Goal: Task Accomplishment & Management: Use online tool/utility

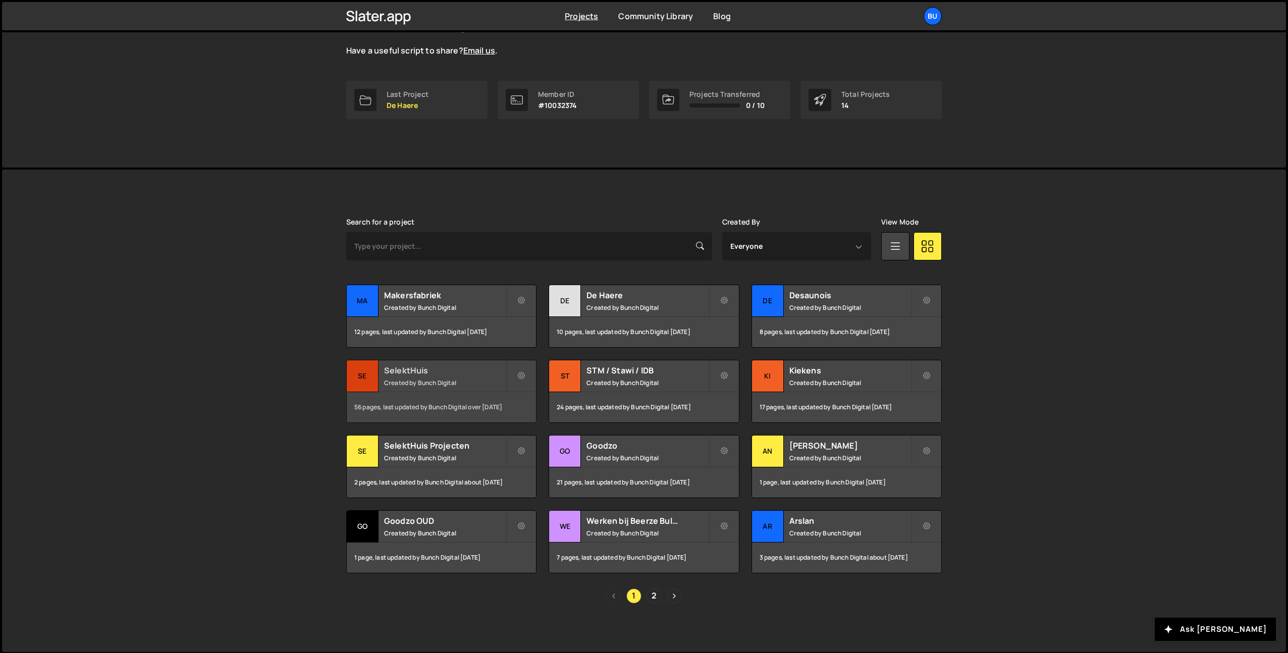
scroll to position [122, 0]
click at [433, 440] on h2 "SelektHuis Projecten" at bounding box center [445, 445] width 122 height 11
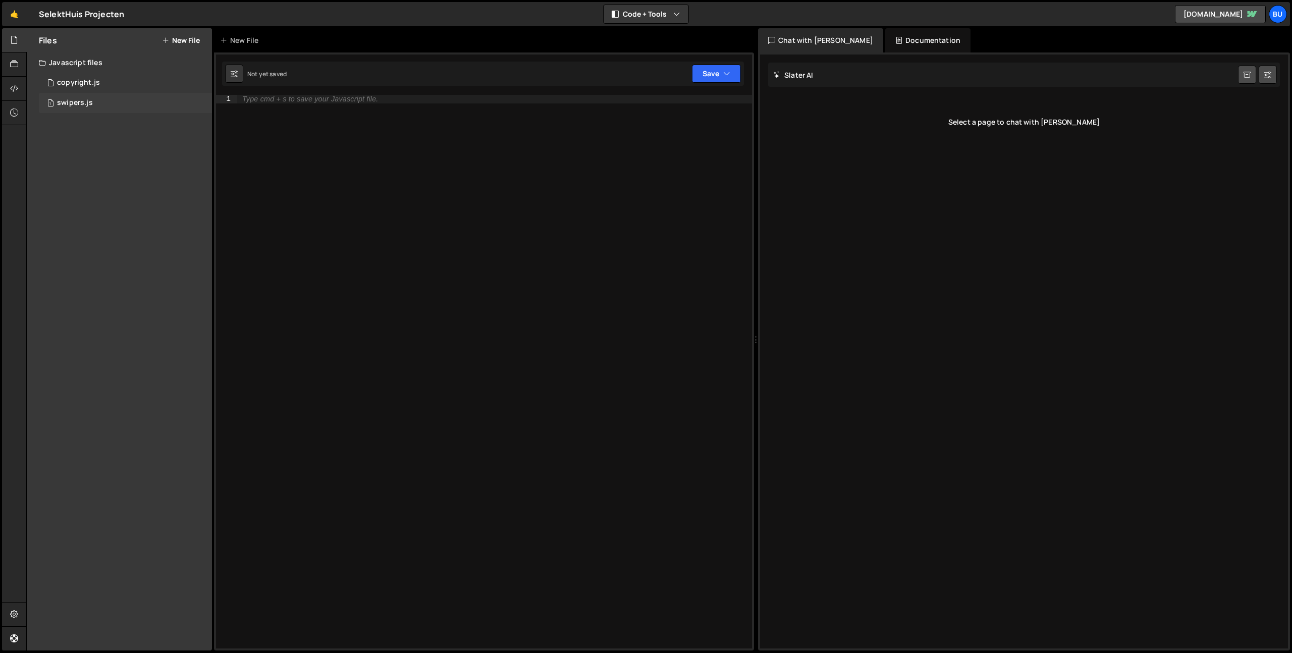
drag, startPoint x: 119, startPoint y: 104, endPoint x: 127, endPoint y: 110, distance: 9.5
click at [119, 104] on div "1 swipers.js 0" at bounding box center [125, 103] width 173 height 20
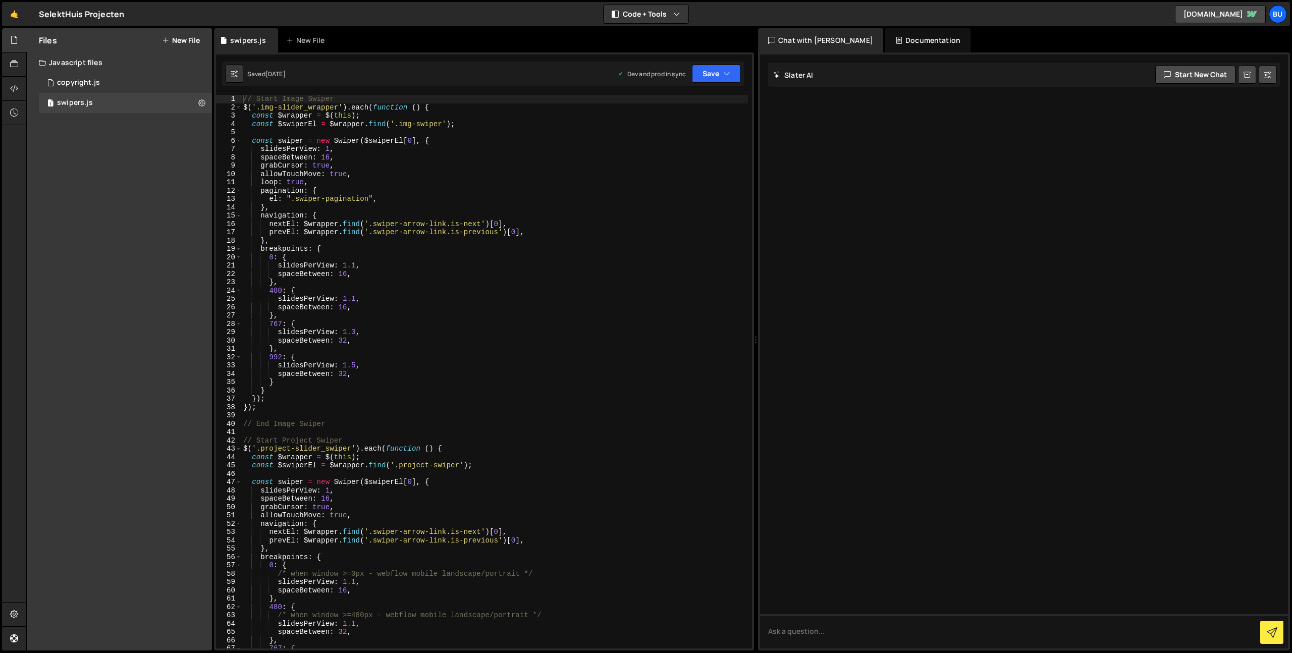
click at [452, 309] on div "// Start Image Swiper $ ( '.img-slider_wrapper' ) . each ( function ( ) { const…" at bounding box center [494, 380] width 507 height 570
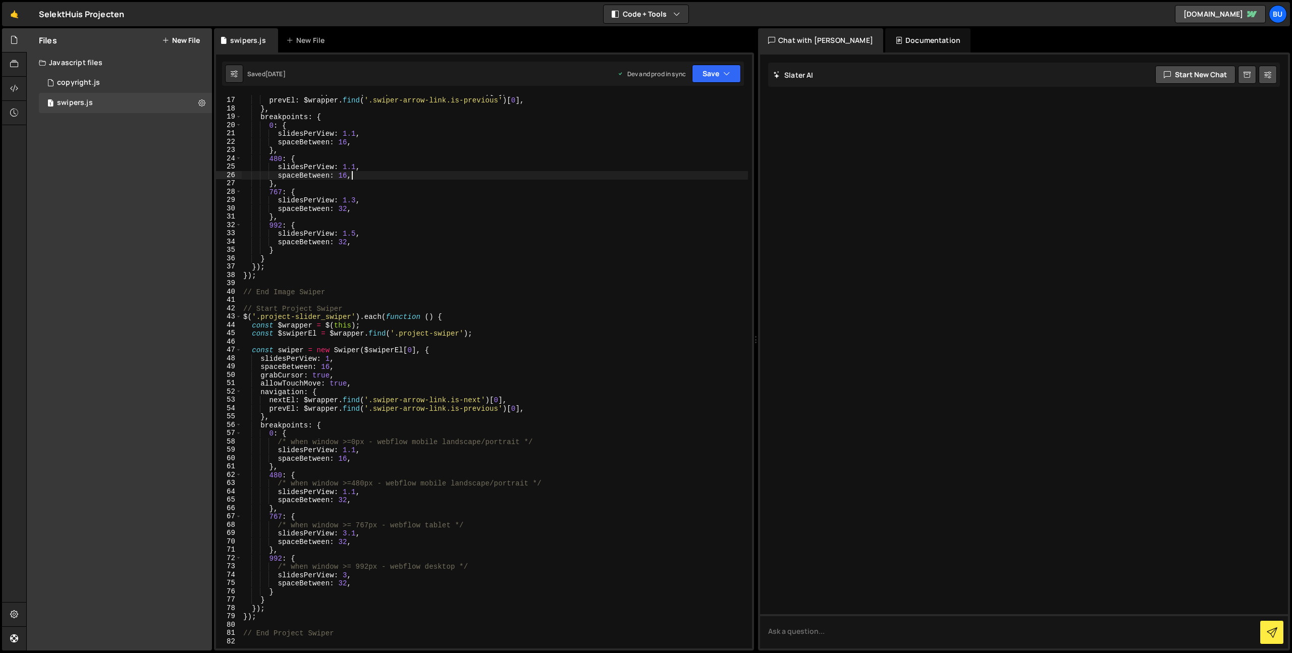
scroll to position [143, 0]
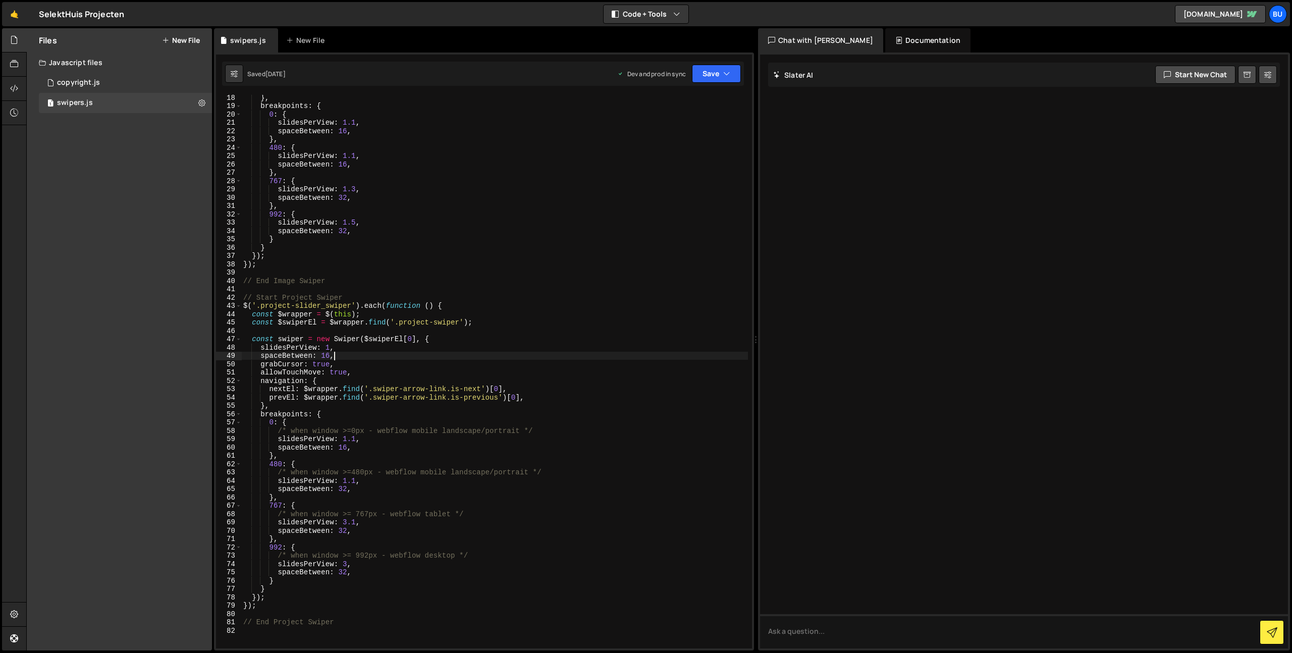
drag, startPoint x: 348, startPoint y: 353, endPoint x: 346, endPoint y: 338, distance: 14.7
click at [348, 353] on div "} , breakpoints : { 0 : { slidesPerView : 1.1 , spaceBetween : 16 , } , 480 : {…" at bounding box center [494, 378] width 507 height 570
type textarea "spaceBetween: 16,"
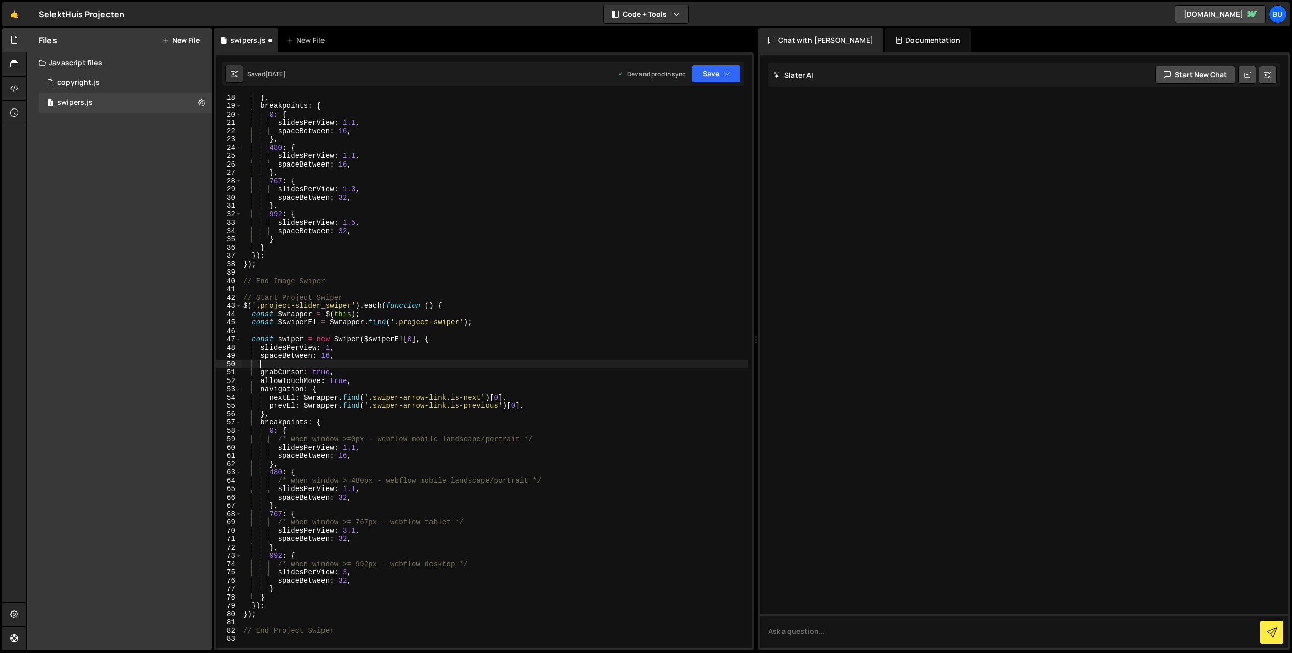
scroll to position [0, 1]
paste textarea "slidesOffsetBefore"
click at [708, 77] on button "Save" at bounding box center [716, 74] width 49 height 18
drag, startPoint x: 684, startPoint y: 105, endPoint x: 693, endPoint y: 89, distance: 18.1
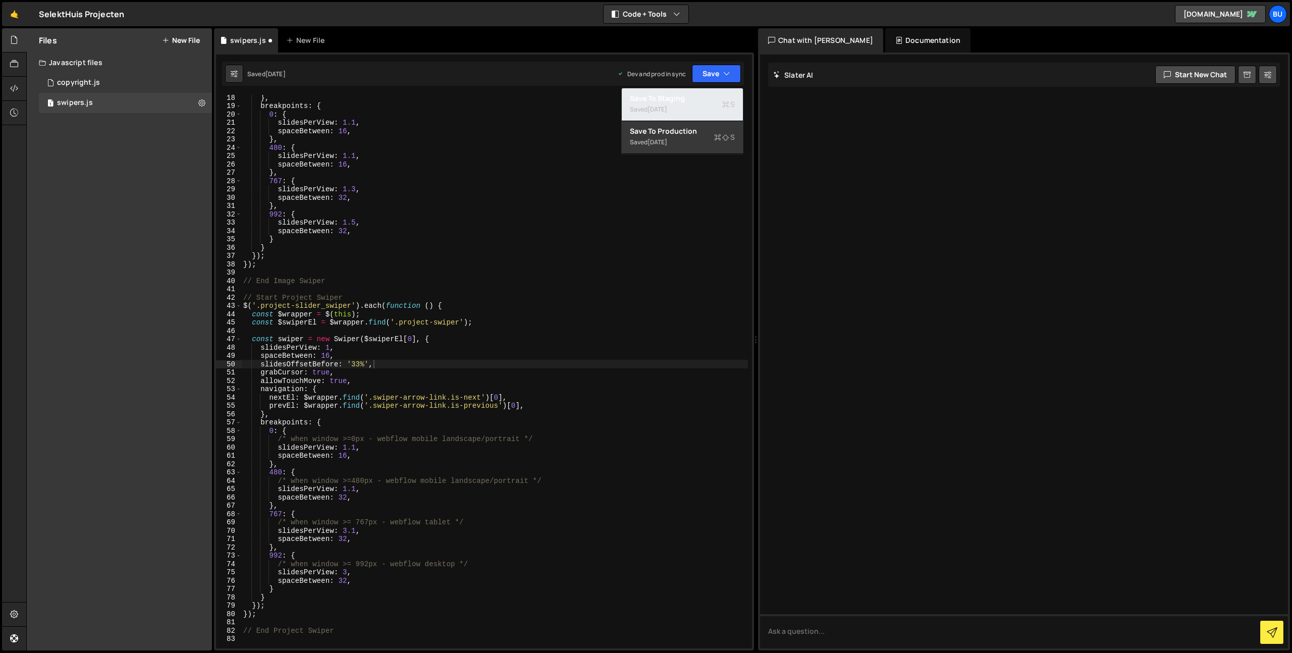
click at [682, 104] on div "Saved [DATE]" at bounding box center [682, 109] width 105 height 12
drag, startPoint x: 409, startPoint y: 374, endPoint x: 370, endPoint y: 363, distance: 39.9
click at [409, 374] on div "} , breakpoints : { 0 : { slidesPerView : 1.1 , spaceBetween : 16 , } , 480 : {…" at bounding box center [494, 378] width 507 height 570
drag, startPoint x: 354, startPoint y: 364, endPoint x: 330, endPoint y: 361, distance: 24.9
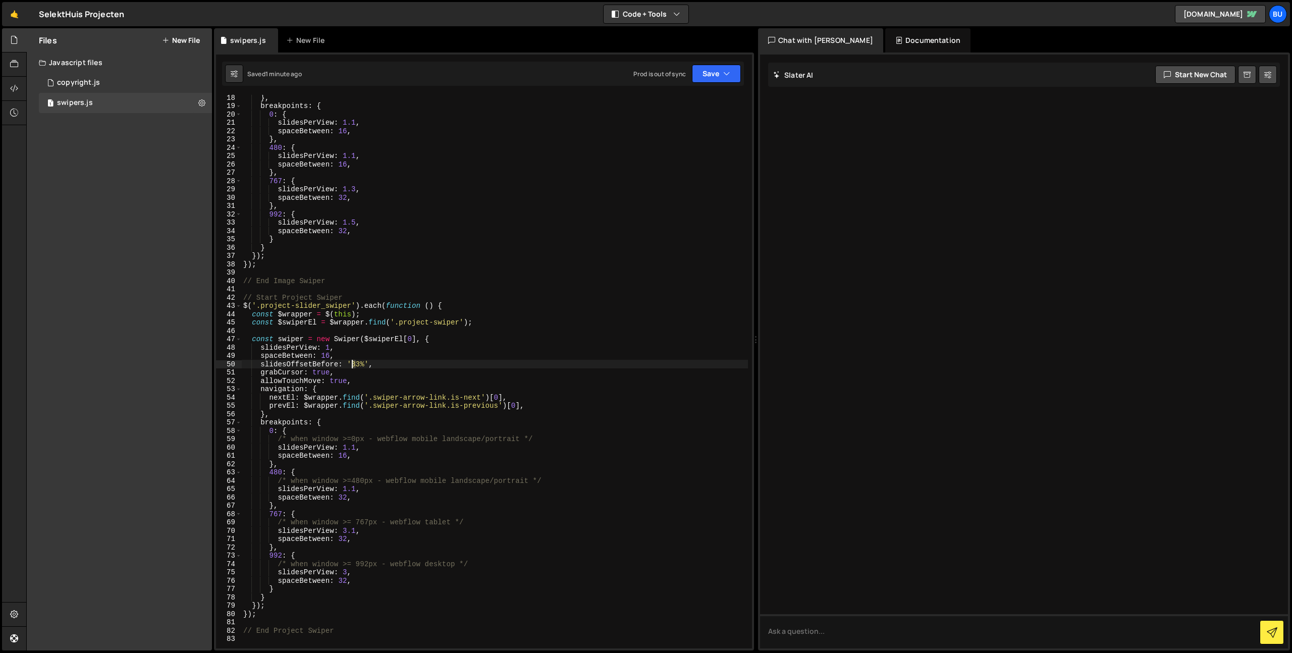
click at [365, 362] on div "} , breakpoints : { 0 : { slidesPerView : 1.1 , spaceBetween : 16 , } , 480 : {…" at bounding box center [494, 378] width 507 height 570
click at [720, 81] on button "Save" at bounding box center [716, 74] width 49 height 18
click at [693, 102] on div "Save to Staging S" at bounding box center [682, 98] width 105 height 10
drag, startPoint x: 351, startPoint y: 366, endPoint x: 365, endPoint y: 364, distance: 13.8
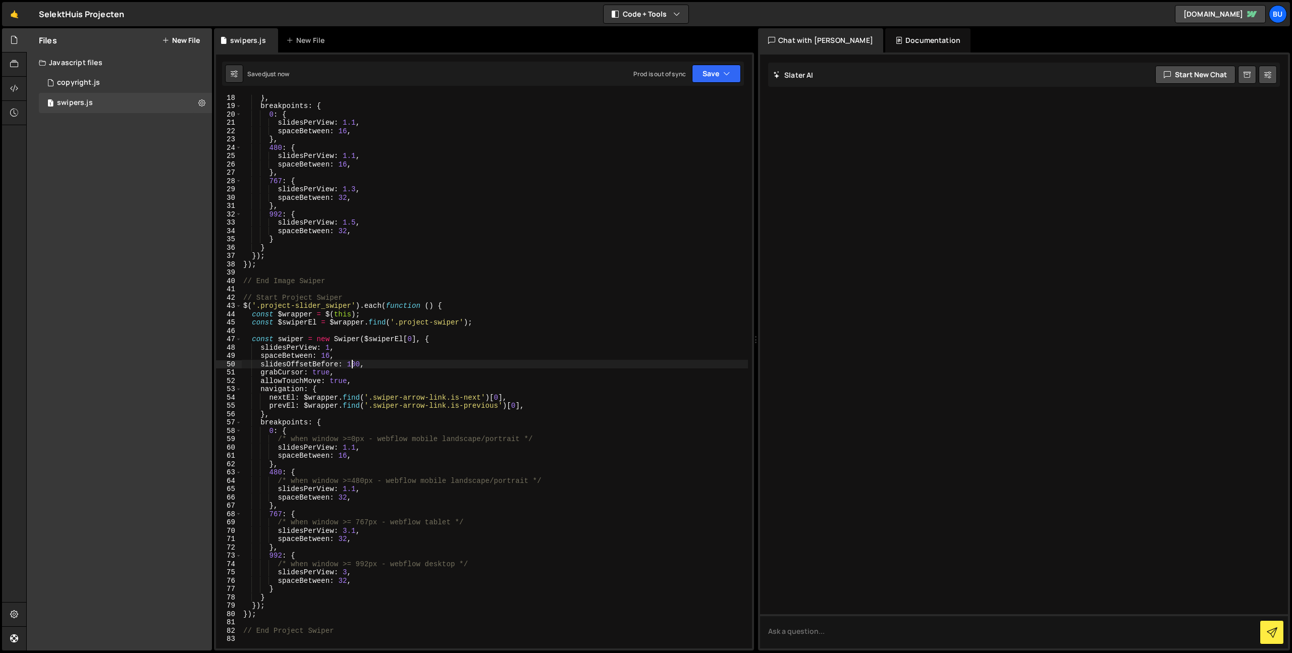
click at [351, 366] on div "} , breakpoints : { 0 : { slidesPerView : 1.1 , spaceBetween : 16 , } , 480 : {…" at bounding box center [494, 378] width 507 height 570
click at [349, 367] on div "} , breakpoints : { 0 : { slidesPerView : 1.1 , spaceBetween : 16 , } , 480 : {…" at bounding box center [494, 378] width 507 height 570
drag, startPoint x: 349, startPoint y: 367, endPoint x: 352, endPoint y: 359, distance: 8.2
click at [349, 367] on div "} , breakpoints : { 0 : { slidesPerView : 1.1 , spaceBetween : 16 , } , 480 : {…" at bounding box center [494, 378] width 507 height 570
click at [428, 366] on div "} , breakpoints : { 0 : { slidesPerView : 1.1 , spaceBetween : 16 , } , 480 : {…" at bounding box center [494, 378] width 507 height 570
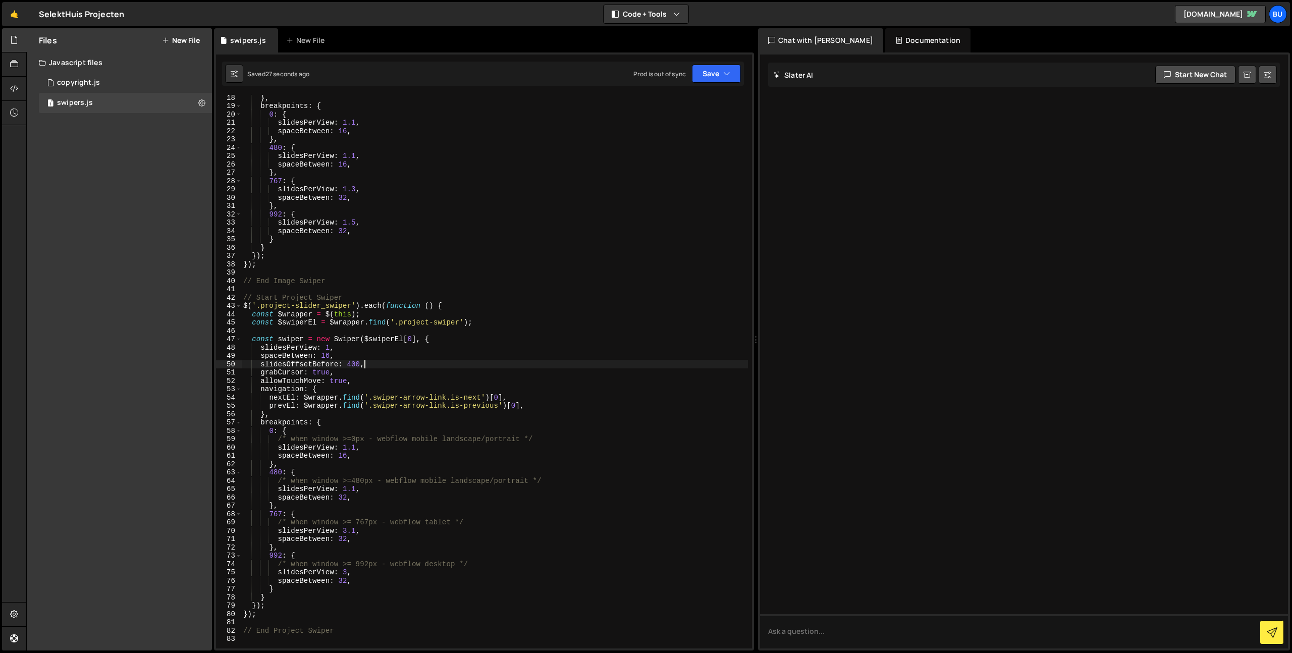
click at [349, 365] on div "} , breakpoints : { 0 : { slidesPerView : 1.1 , spaceBetween : 16 , } , 480 : {…" at bounding box center [494, 378] width 507 height 570
click at [351, 366] on div "} , breakpoints : { 0 : { slidesPerView : 1.1 , spaceBetween : 16 , } , 480 : {…" at bounding box center [494, 378] width 507 height 570
paste textarea "project-slider_content-wrapper')"
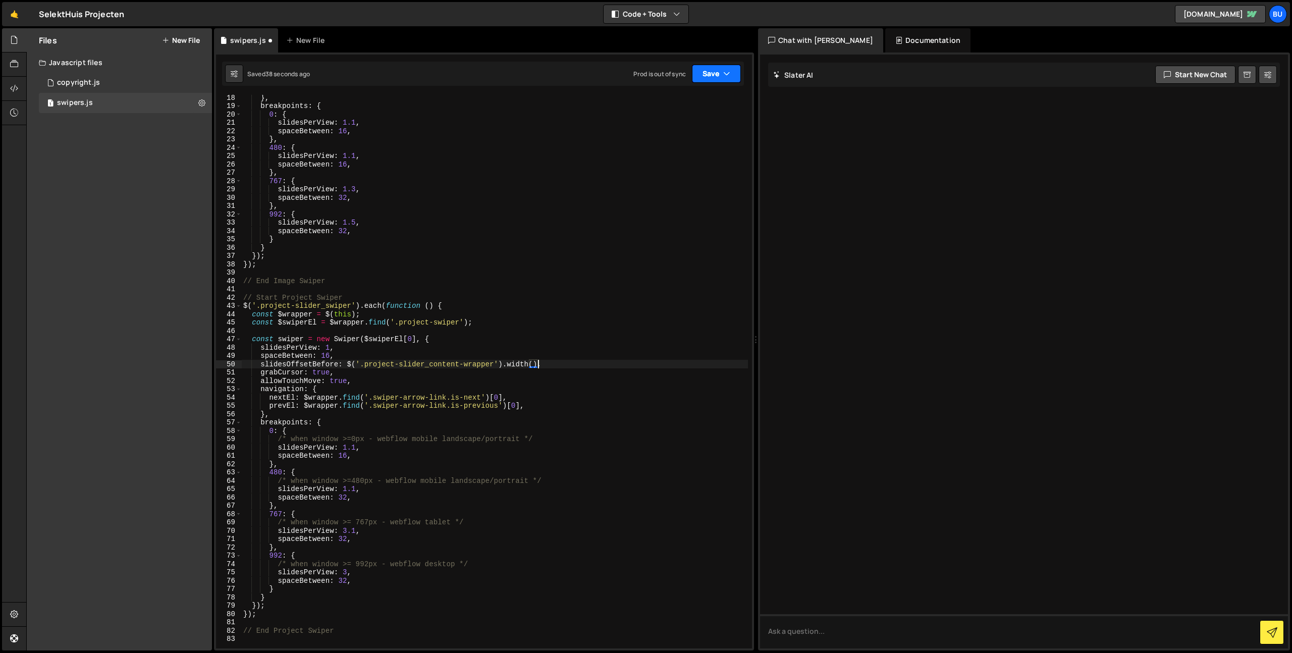
click at [721, 73] on button "Save" at bounding box center [716, 74] width 49 height 18
click at [687, 108] on div "38 seconds ago" at bounding box center [669, 109] width 45 height 9
click at [485, 347] on div "} , breakpoints : { 0 : { slidesPerView : 1.1 , spaceBetween : 16 , } , 480 : {…" at bounding box center [494, 378] width 507 height 570
drag, startPoint x: 559, startPoint y: 316, endPoint x: 497, endPoint y: 317, distance: 62.1
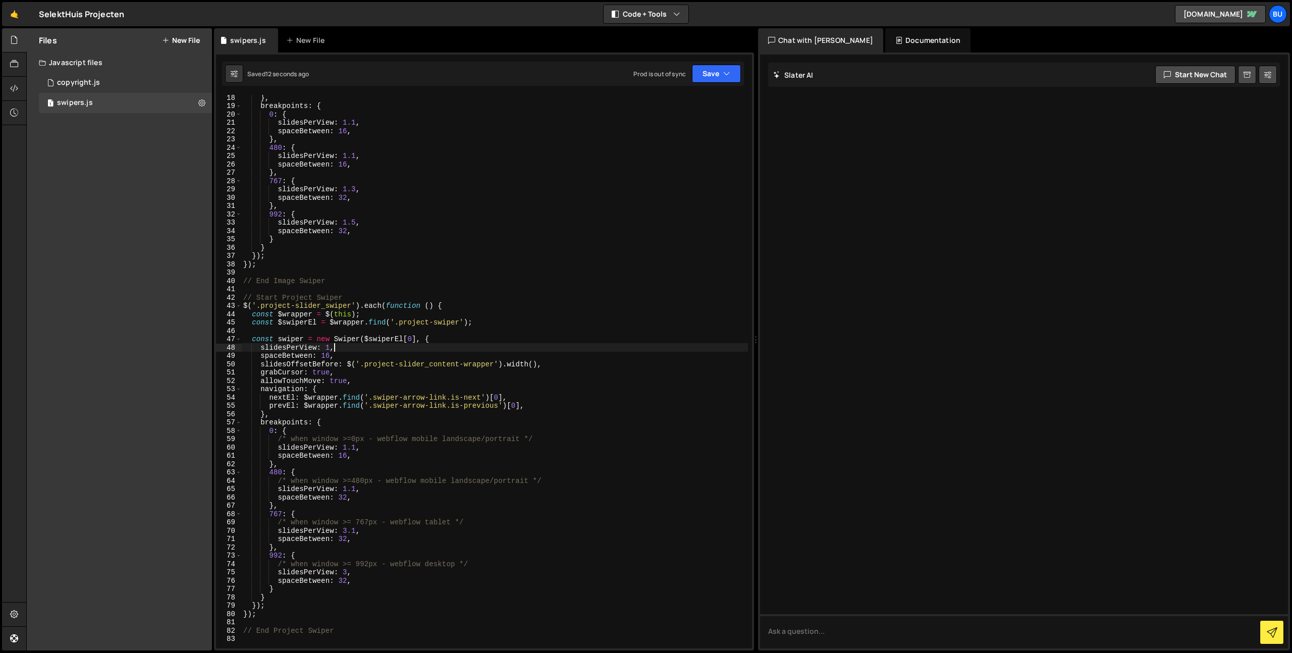
click at [559, 316] on div "} , breakpoints : { 0 : { slidesPerView : 1.1 , spaceBetween : 16 , } , 480 : {…" at bounding box center [494, 378] width 507 height 570
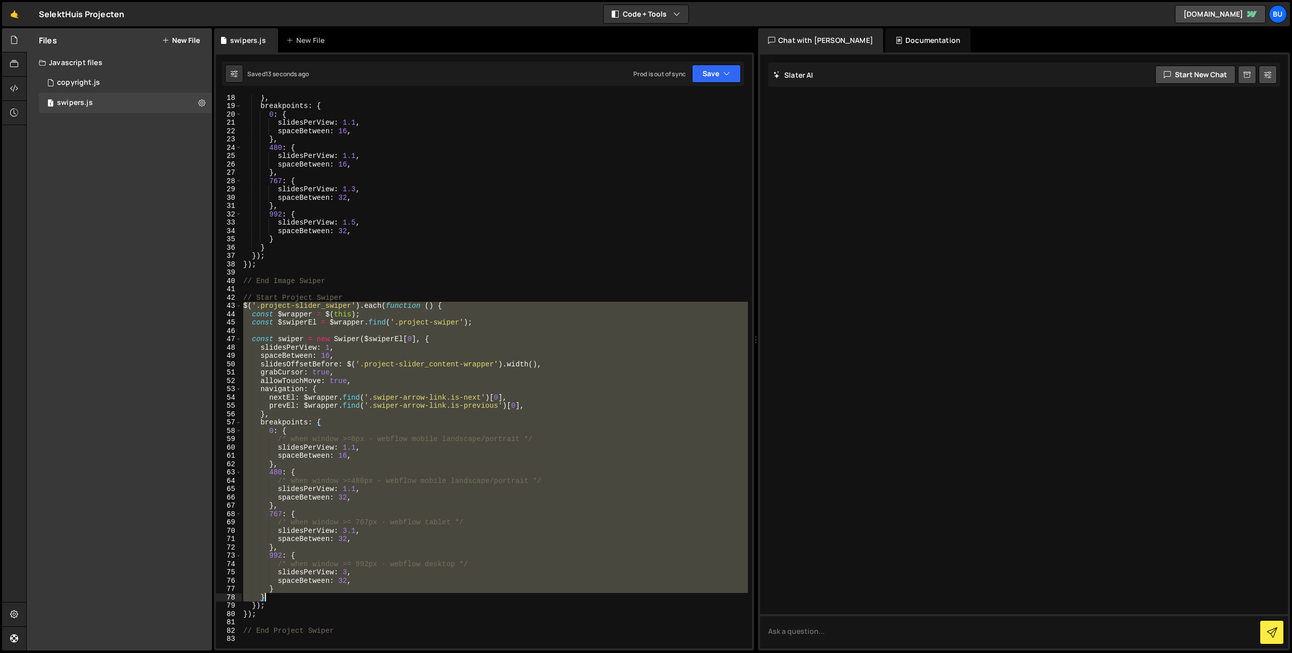
drag, startPoint x: 243, startPoint y: 306, endPoint x: 395, endPoint y: 602, distance: 332.0
click at [397, 603] on div "} , breakpoints : { 0 : { slidesPerView : 1.1 , spaceBetween : 16 , } , 480 : {…" at bounding box center [494, 378] width 507 height 570
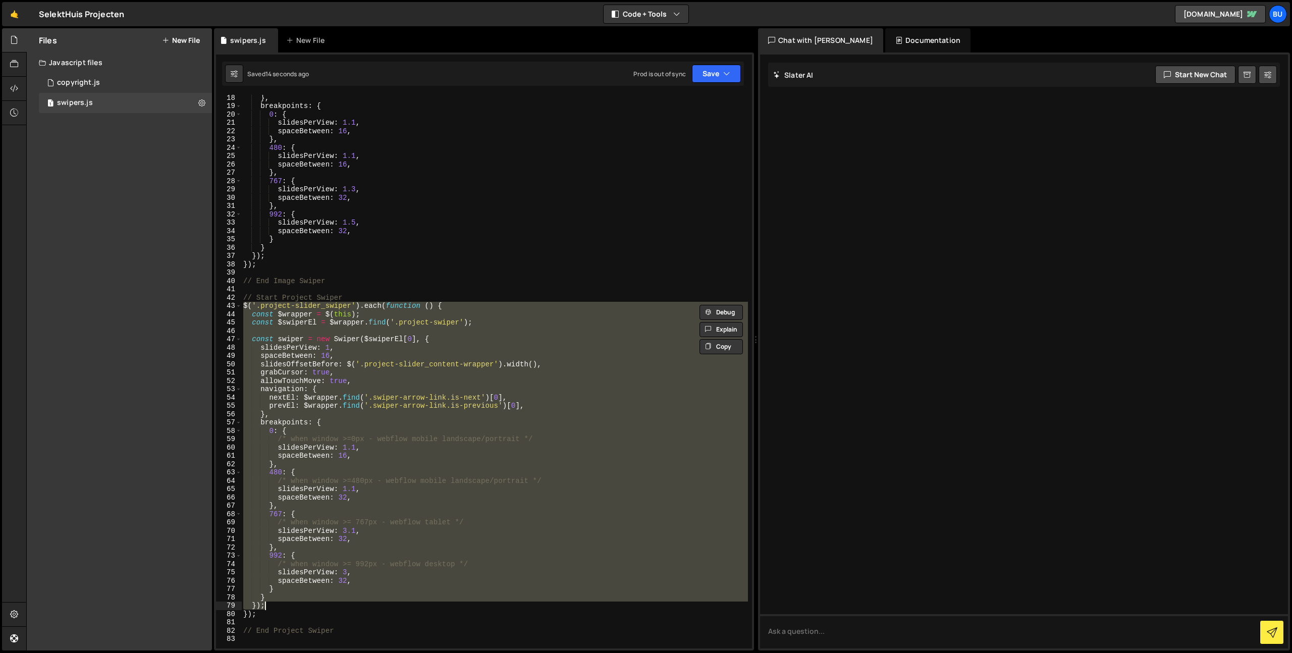
drag, startPoint x: 381, startPoint y: 617, endPoint x: 399, endPoint y: 583, distance: 38.1
click at [381, 617] on div "} , breakpoints : { 0 : { slidesPerView : 1.1 , spaceBetween : 16 , } , 480 : {…" at bounding box center [494, 378] width 507 height 570
drag, startPoint x: 501, startPoint y: 339, endPoint x: 504, endPoint y: 327, distance: 12.5
click at [501, 339] on div "} , breakpoints : { 0 : { slidesPerView : 1.1 , spaceBetween : 16 , } , 480 : {…" at bounding box center [494, 372] width 507 height 554
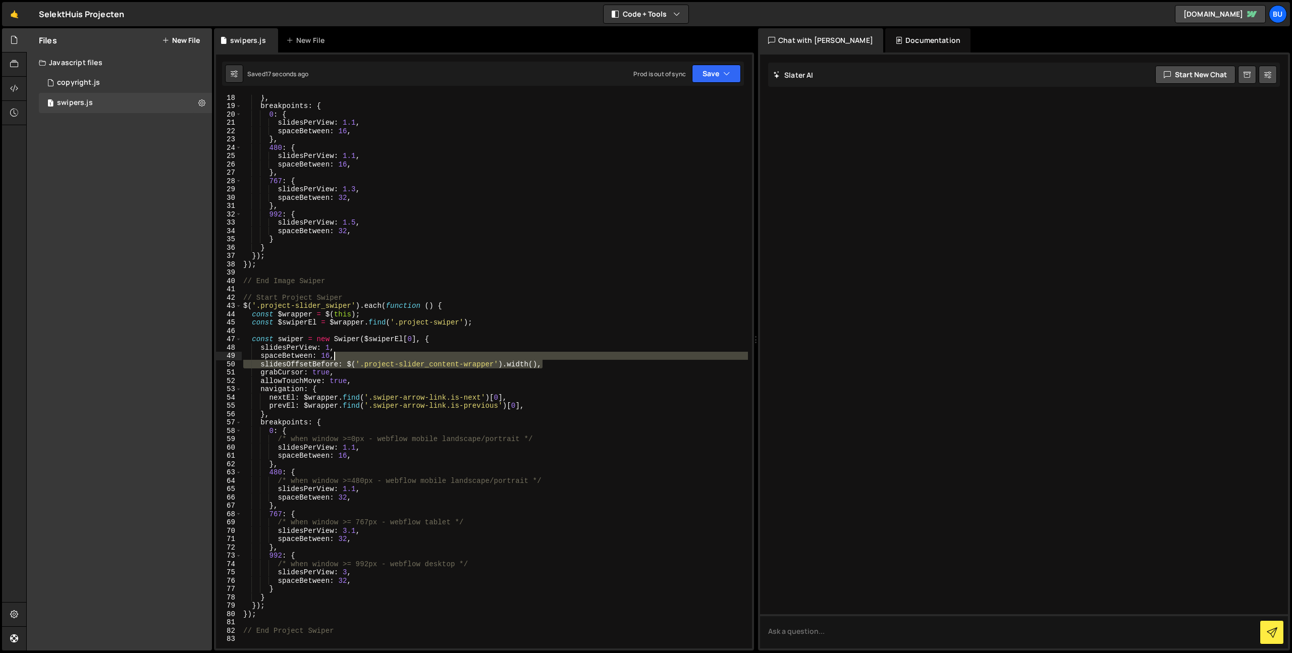
drag, startPoint x: 559, startPoint y: 365, endPoint x: 557, endPoint y: 356, distance: 8.7
click at [561, 356] on div "} , breakpoints : { 0 : { slidesPerView : 1.1 , spaceBetween : 16 , } , 480 : {…" at bounding box center [494, 378] width 507 height 570
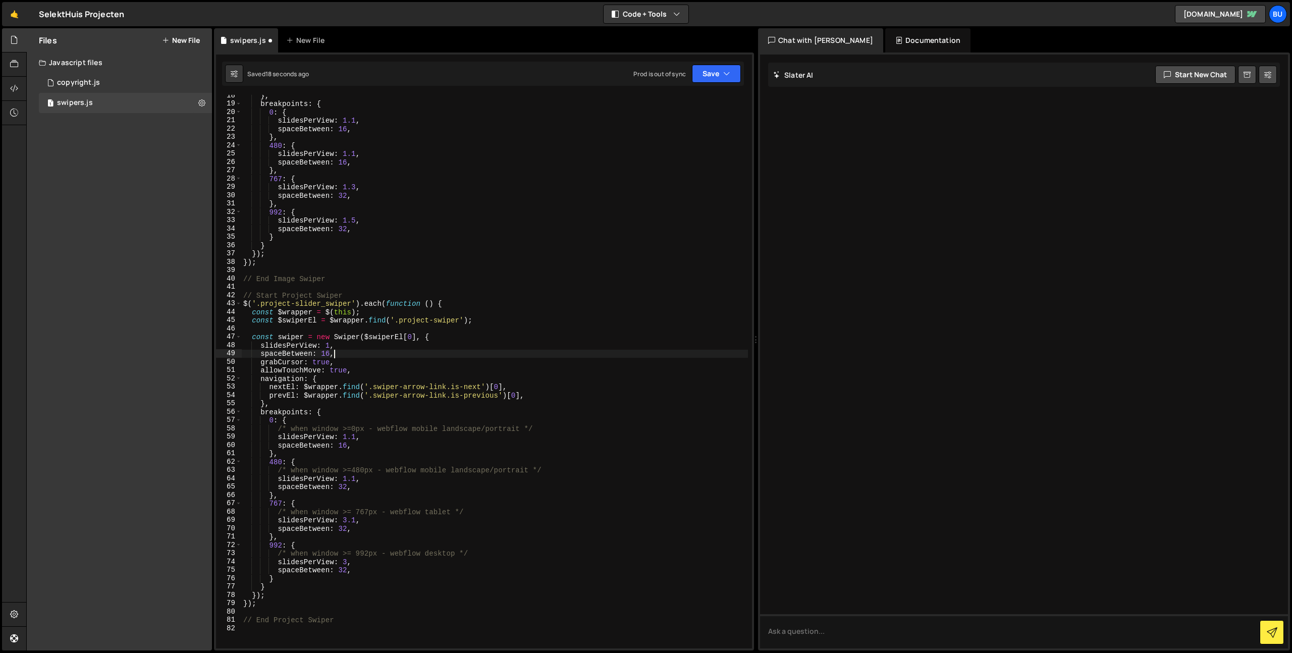
scroll to position [196, 0]
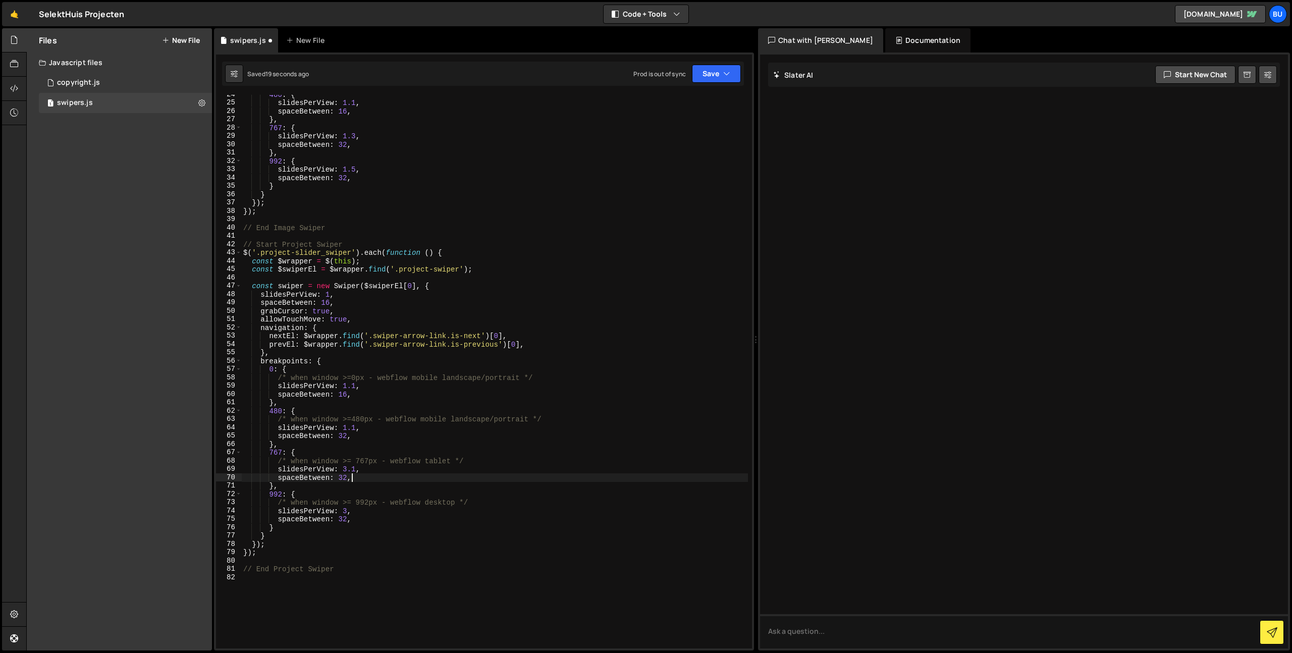
click at [388, 478] on div "480 : { slidesPerView : 1.1 , spaceBetween : 16 , } , 767 : { slidesPerView : 1…" at bounding box center [494, 375] width 507 height 570
click at [365, 522] on div "480 : { slidesPerView : 1.1 , spaceBetween : 16 , } , 767 : { slidesPerView : 1…" at bounding box center [494, 375] width 507 height 570
paste textarea "slidesOffsetBefore: $('.project-slider_content-wrapper').width()"
click at [258, 529] on div "480 : { slidesPerView : 1.1 , spaceBetween : 16 , } , 767 : { slidesPerView : 1…" at bounding box center [494, 375] width 507 height 570
click at [474, 519] on div "480 : { slidesPerView : 1.1 , spaceBetween : 16 , } , 767 : { slidesPerView : 1…" at bounding box center [494, 375] width 507 height 570
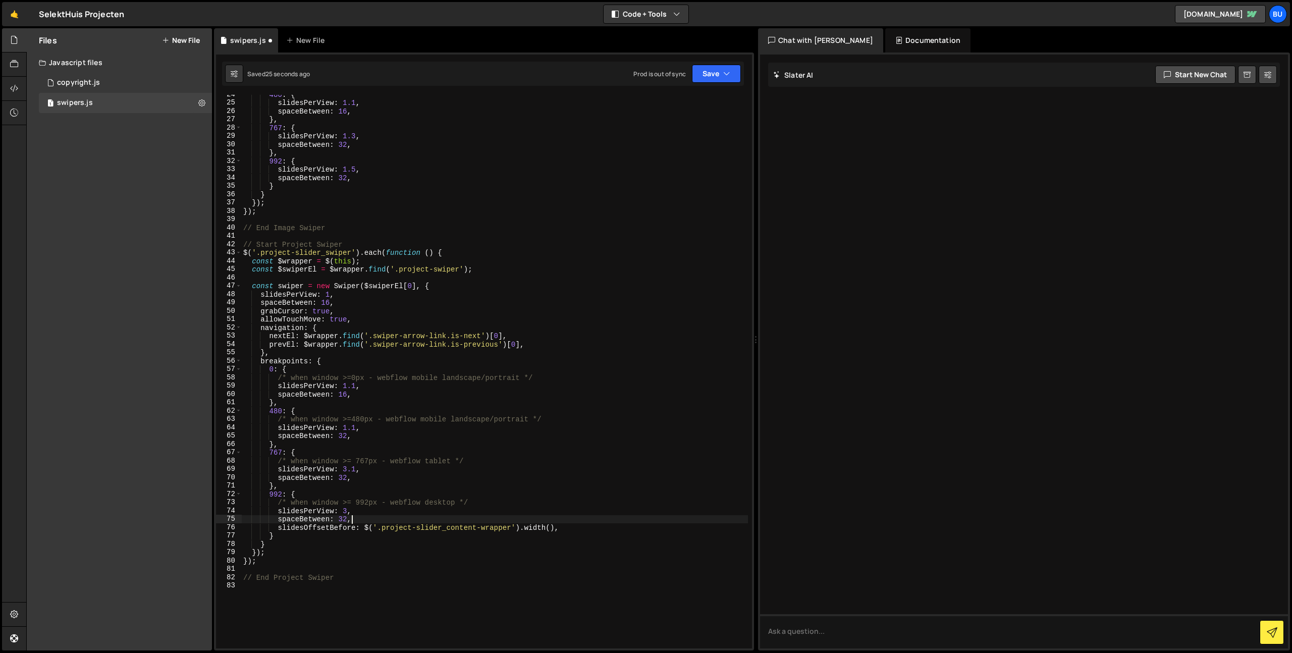
click at [337, 526] on div "480 : { slidesPerView : 1.1 , spaceBetween : 16 , } , 767 : { slidesPerView : 1…" at bounding box center [494, 375] width 507 height 570
drag, startPoint x: 337, startPoint y: 526, endPoint x: 345, endPoint y: 524, distance: 8.5
click at [337, 526] on div "480 : { slidesPerView : 1.1 , spaceBetween : 16 , } , 767 : { slidesPerView : 1…" at bounding box center [494, 375] width 507 height 570
click at [370, 476] on div "480 : { slidesPerView : 1.1 , spaceBetween : 16 , } , 767 : { slidesPerView : 1…" at bounding box center [494, 375] width 507 height 570
type textarea "spaceBetween: 32,"
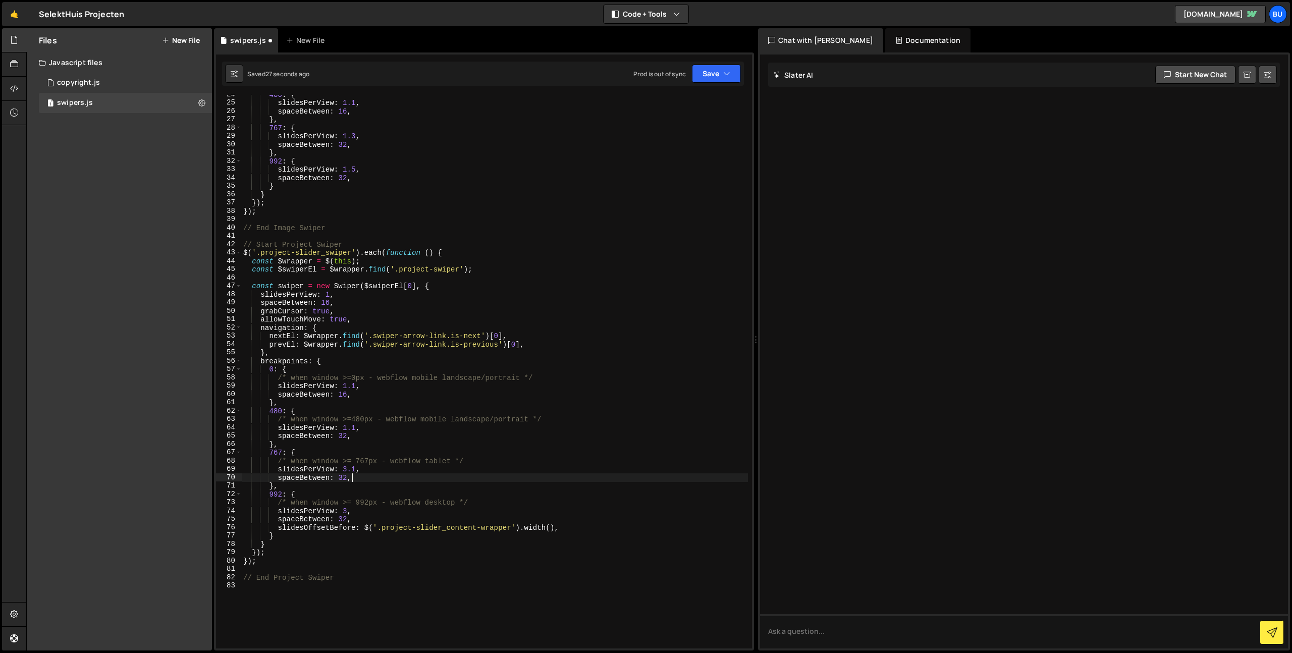
scroll to position [0, 2]
paste textarea "slidesOffsetBefore"
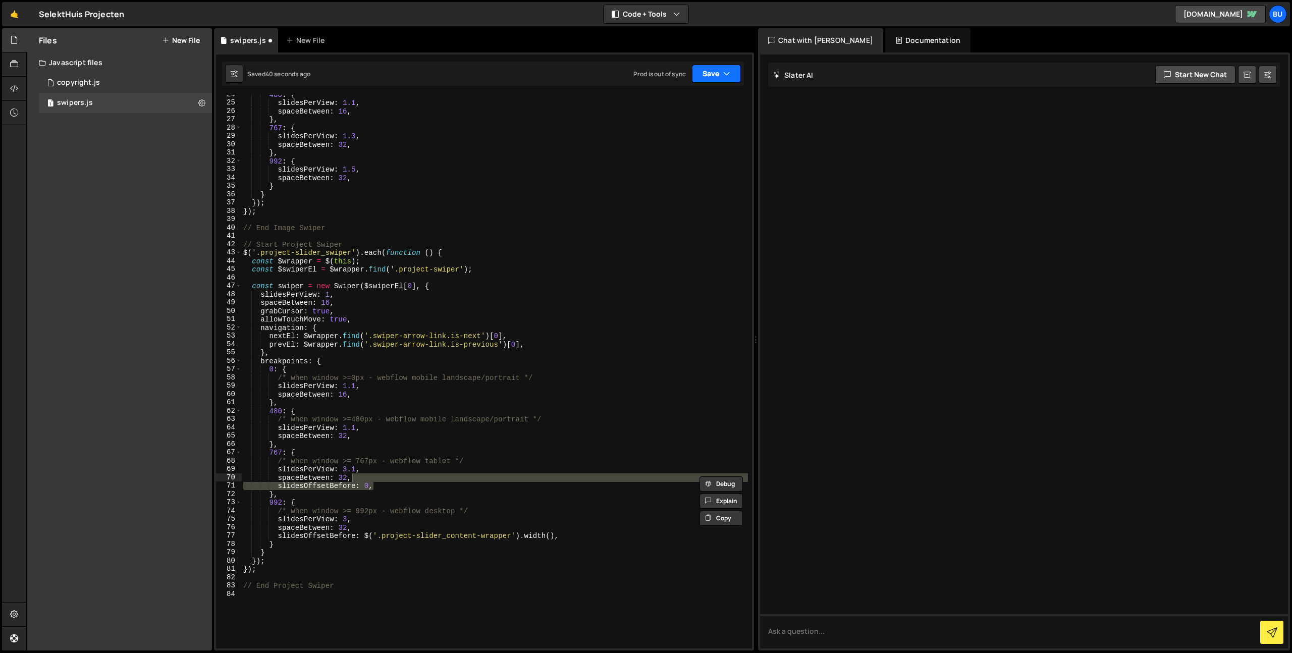
click at [716, 73] on button "Save" at bounding box center [716, 74] width 49 height 18
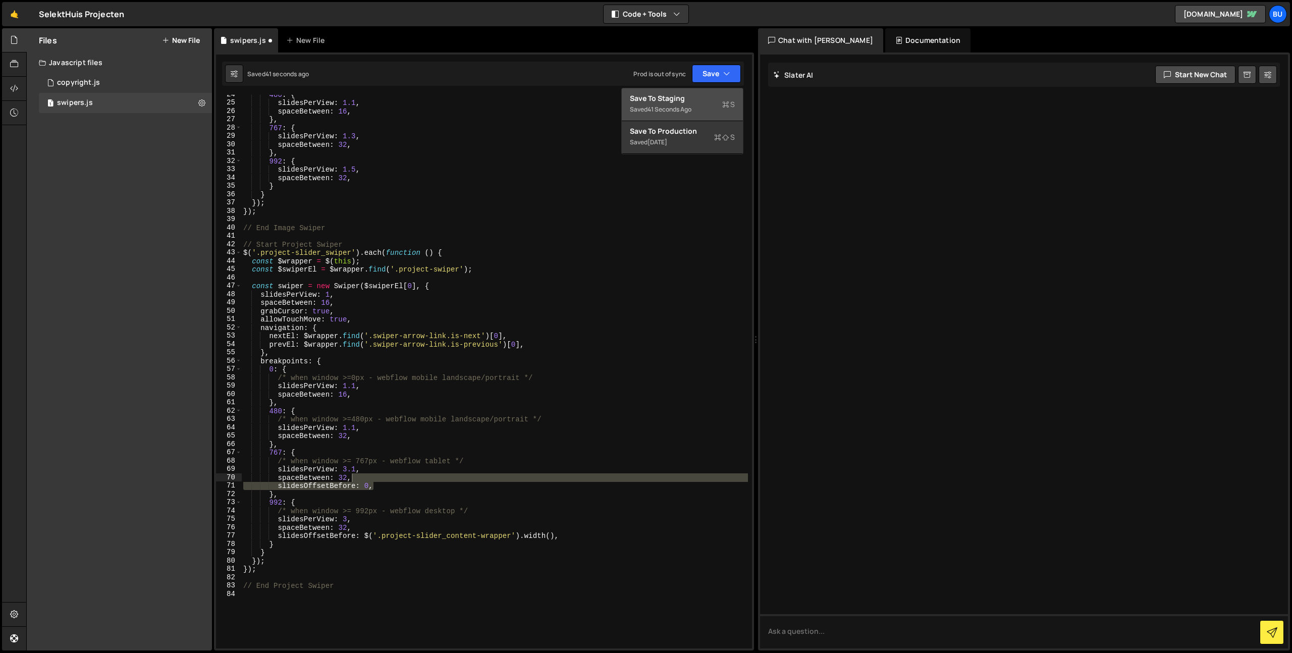
click at [682, 102] on div "Save to Staging S" at bounding box center [682, 98] width 105 height 10
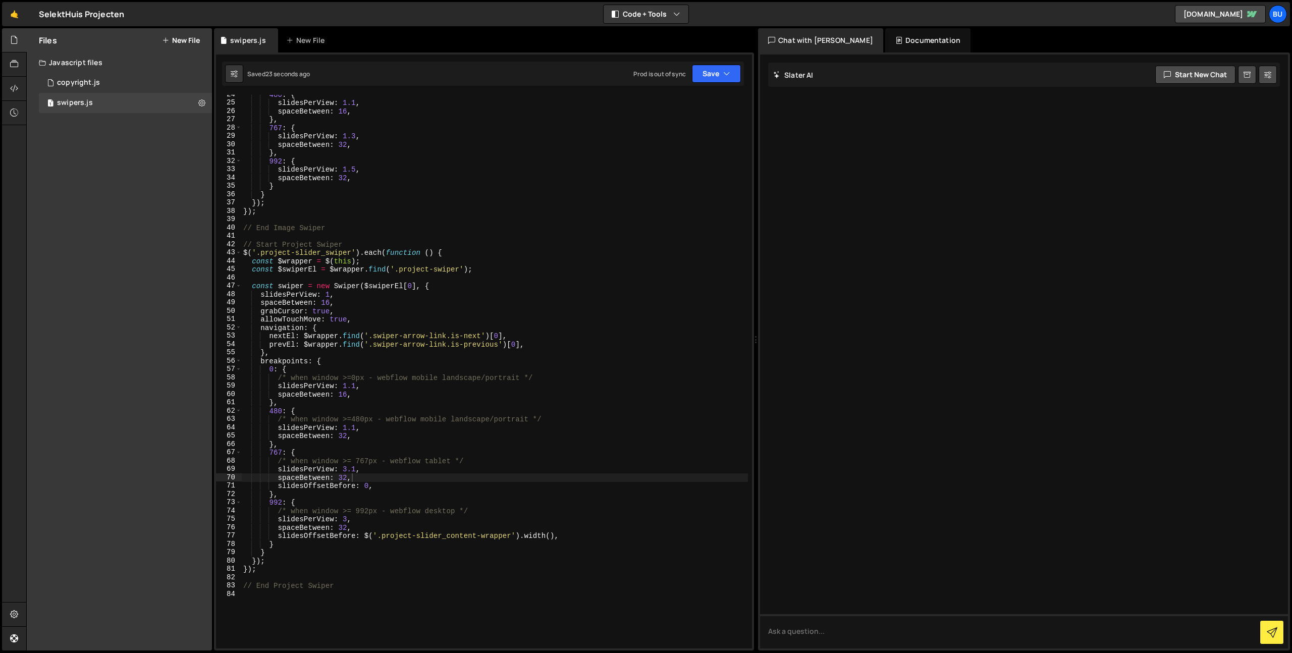
click at [444, 391] on div "480 : { slidesPerView : 1.1 , spaceBetween : 16 , } , 767 : { slidesPerView : 1…" at bounding box center [494, 375] width 507 height 570
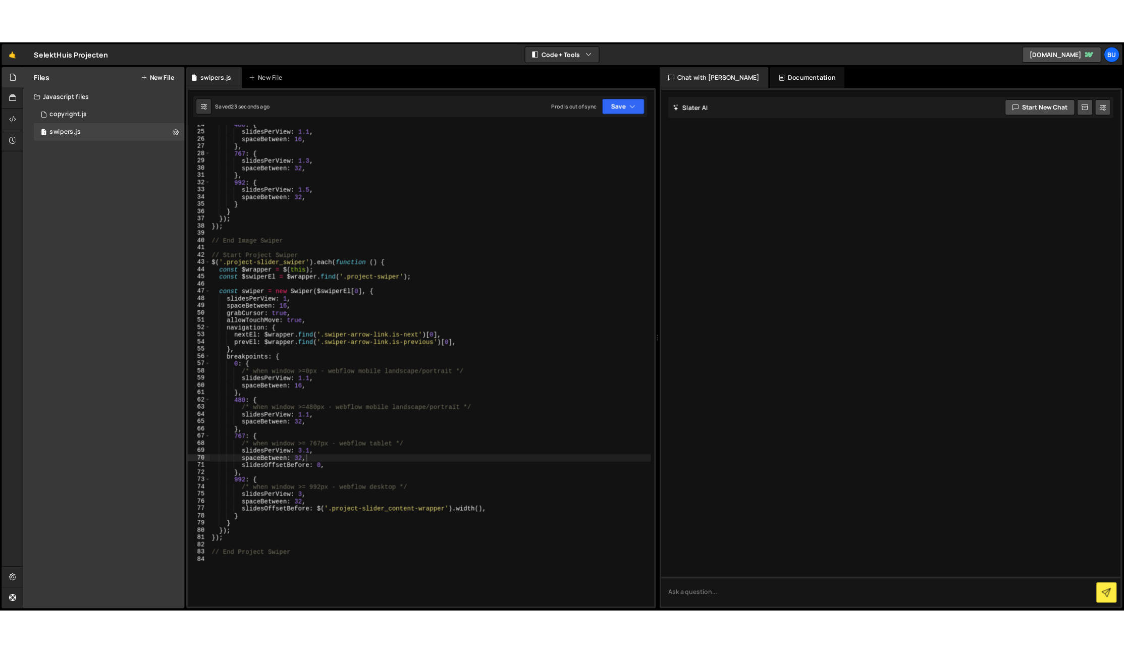
scroll to position [0, 7]
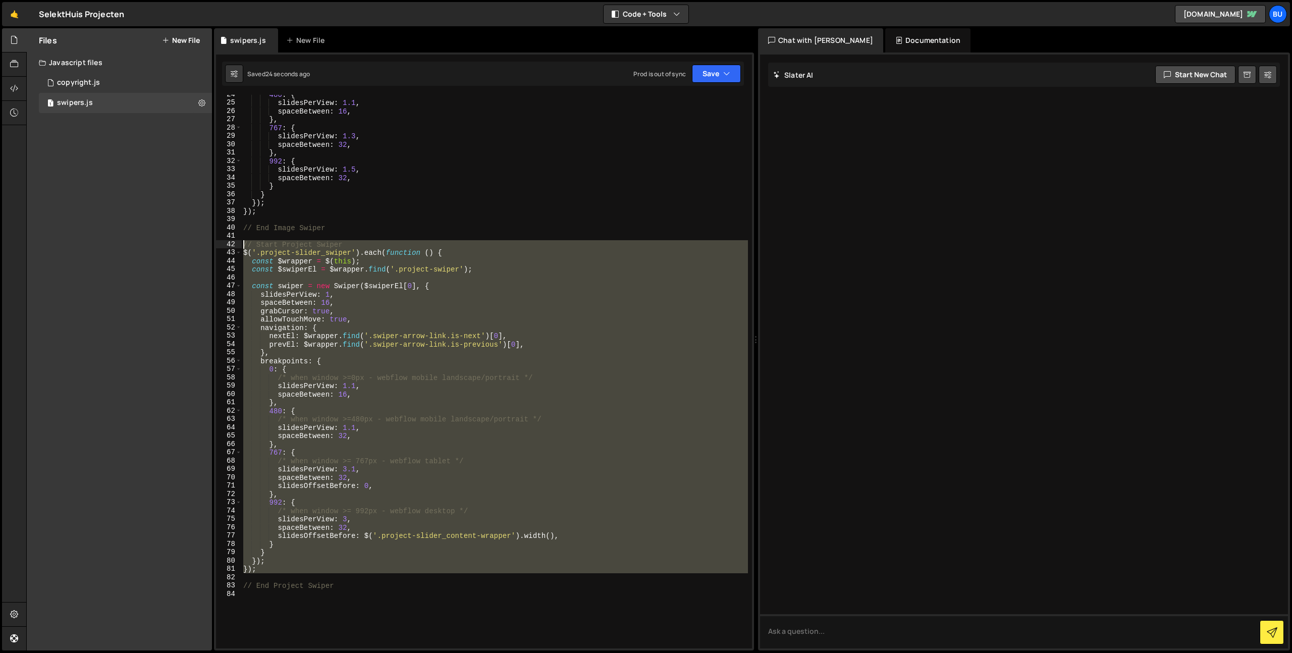
drag, startPoint x: 254, startPoint y: 534, endPoint x: 190, endPoint y: 248, distance: 293.2
click at [191, 246] on div "Files New File Javascript files 1 copyright.js 0 1 swipers.js 0 CSS files Copy …" at bounding box center [659, 339] width 1266 height 623
click at [440, 474] on div "480 : { slidesPerView : 1.1 , spaceBetween : 16 , } , 767 : { slidesPerView : 1…" at bounding box center [494, 372] width 507 height 554
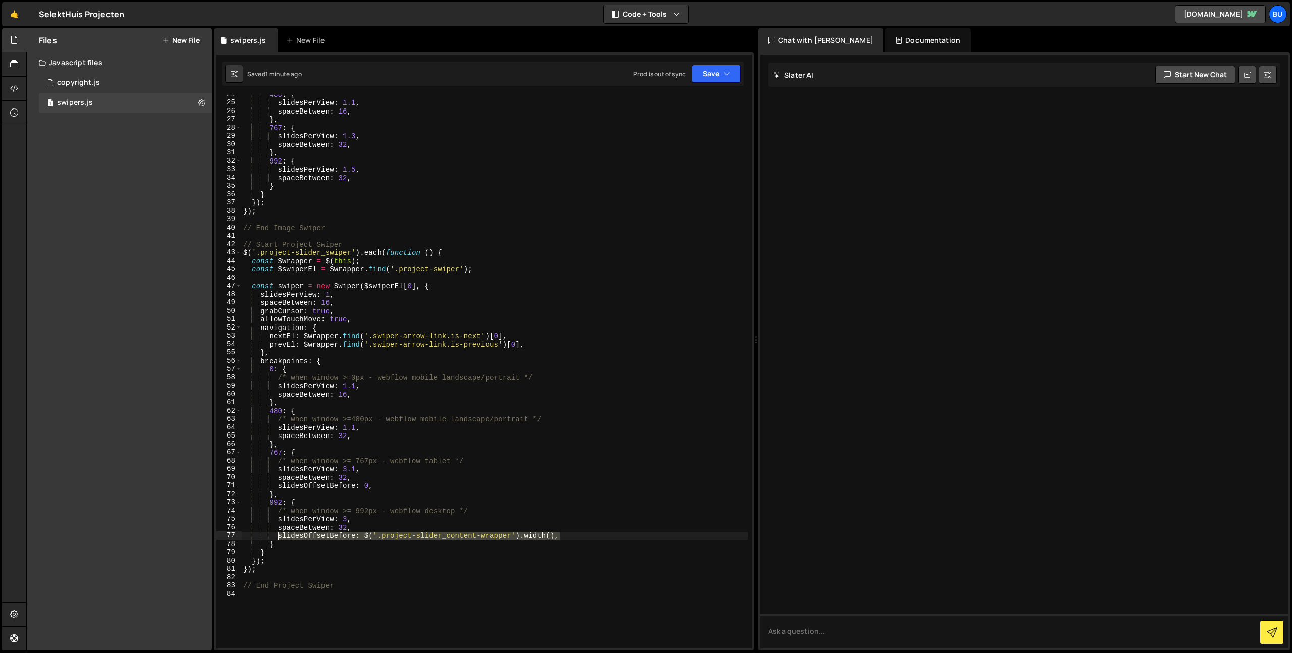
drag, startPoint x: 562, startPoint y: 535, endPoint x: 300, endPoint y: 523, distance: 262.2
click at [278, 539] on div "480 : { slidesPerView : 1.1 , spaceBetween : 16 , } , 767 : { slidesPerView : 1…" at bounding box center [494, 375] width 507 height 570
paste textarea "() =>"
type textarea "slidesOffsetBefore: () => $('.project-slider_content-wrapper').width(),"
click at [716, 76] on button "Save" at bounding box center [716, 74] width 49 height 18
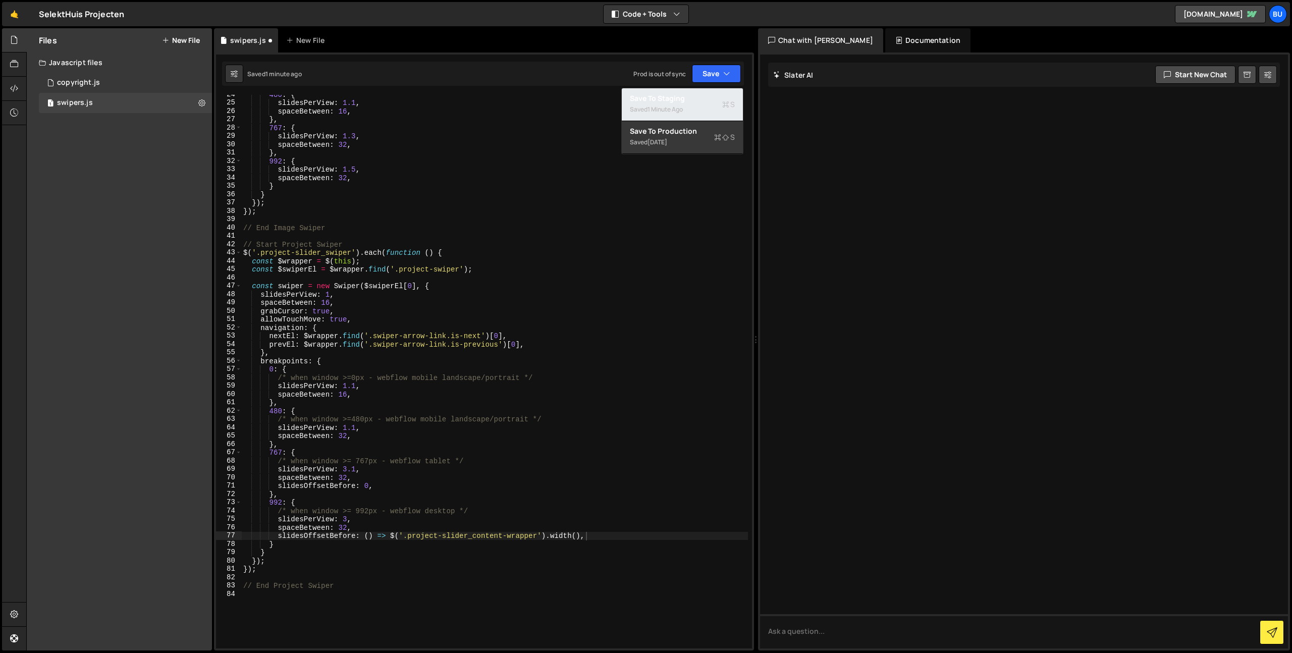
click at [680, 106] on div "1 minute ago" at bounding box center [664, 109] width 35 height 9
